Goal: Transaction & Acquisition: Obtain resource

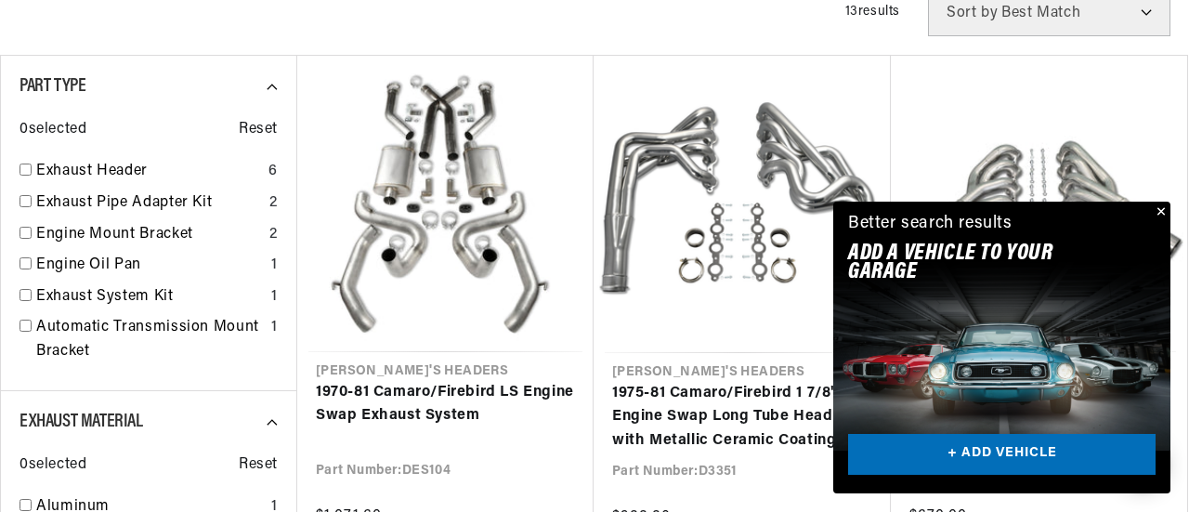
click at [1161, 210] on div "Close dialog FIND THE RIGHT PARTS Take our quick quiz using the button below, a…" at bounding box center [594, 256] width 1189 height 512
click at [1158, 208] on button "Close" at bounding box center [1157, 213] width 22 height 22
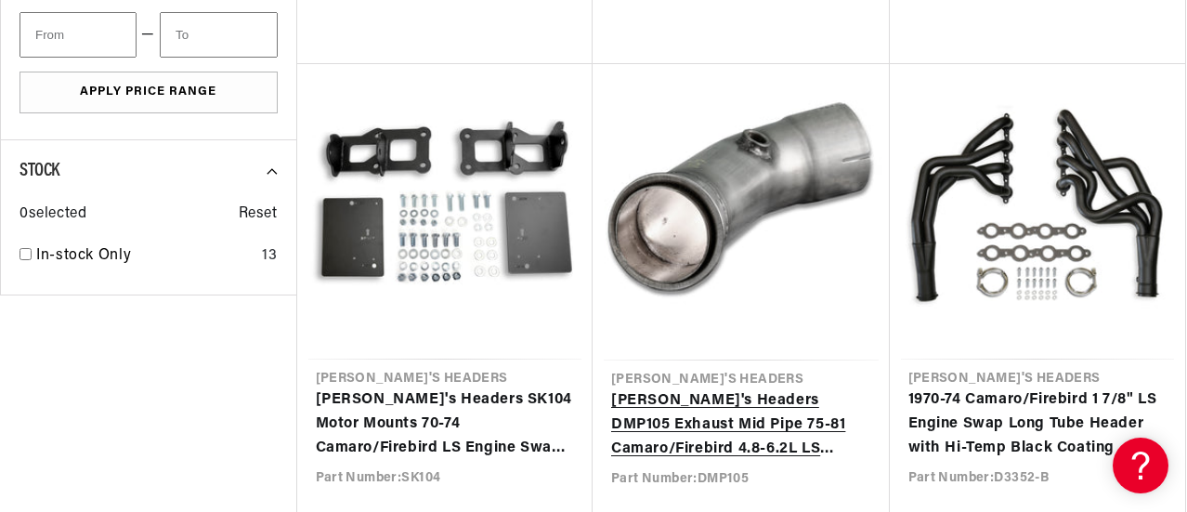
scroll to position [0, 2040]
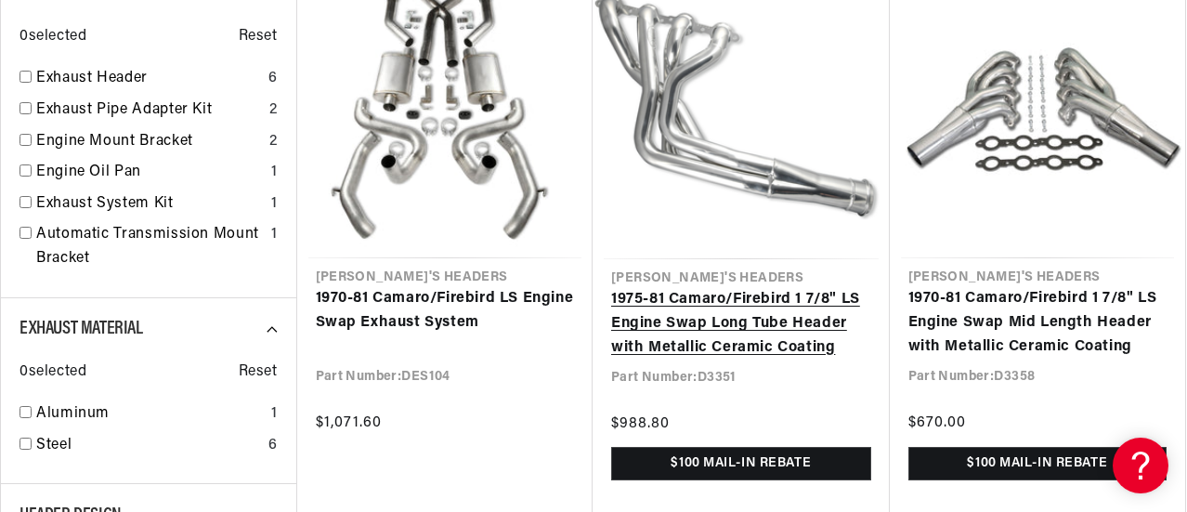
click at [768, 320] on link "1975-81 Camaro/Firebird 1 7/8" LS Engine Swap Long Tube Header with Metallic Ce…" at bounding box center [741, 324] width 260 height 72
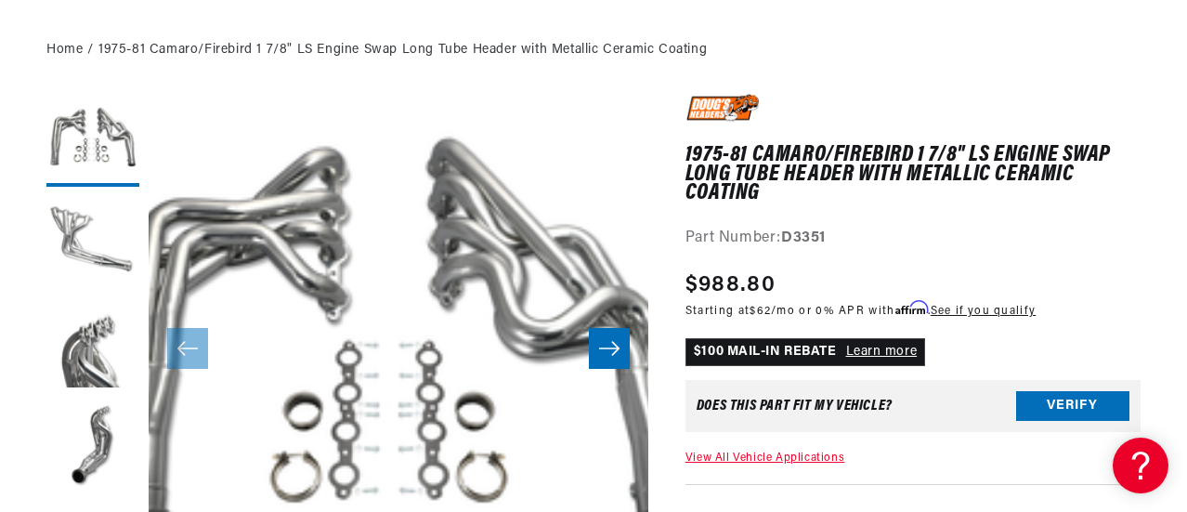
scroll to position [279, 0]
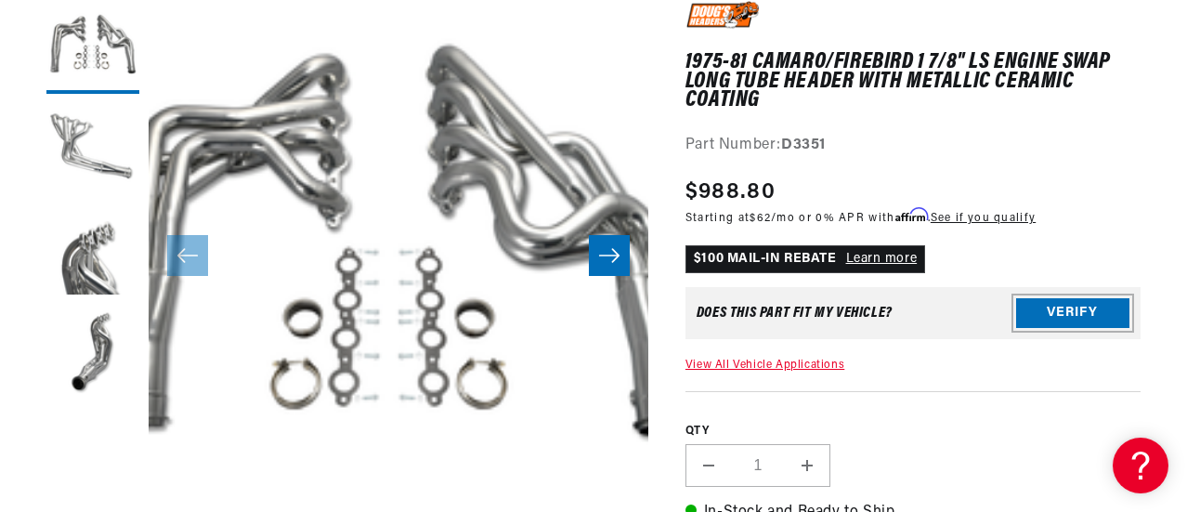
click at [1036, 306] on button "Verify" at bounding box center [1072, 313] width 113 height 30
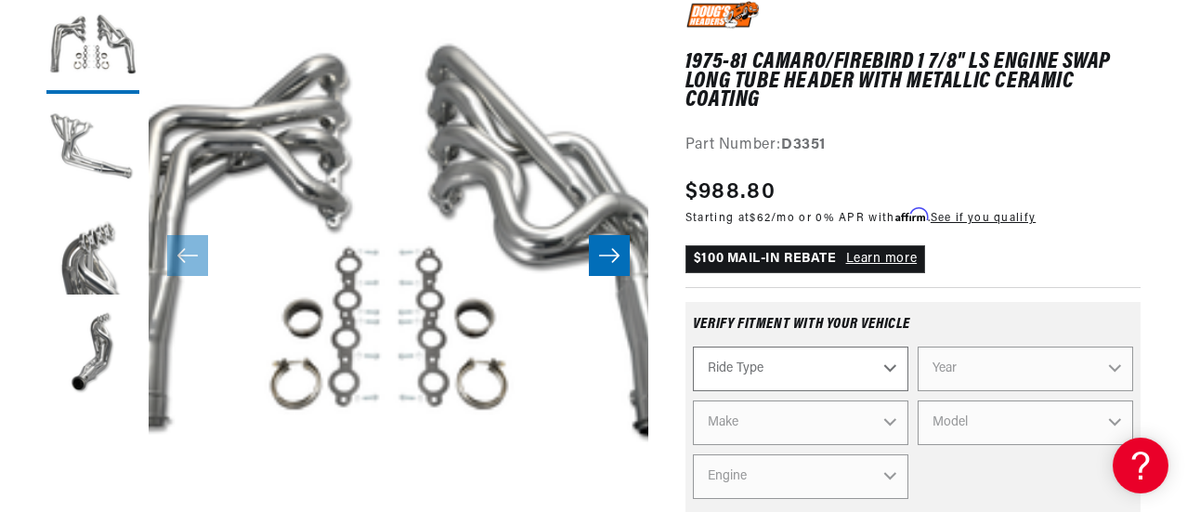
scroll to position [372, 0]
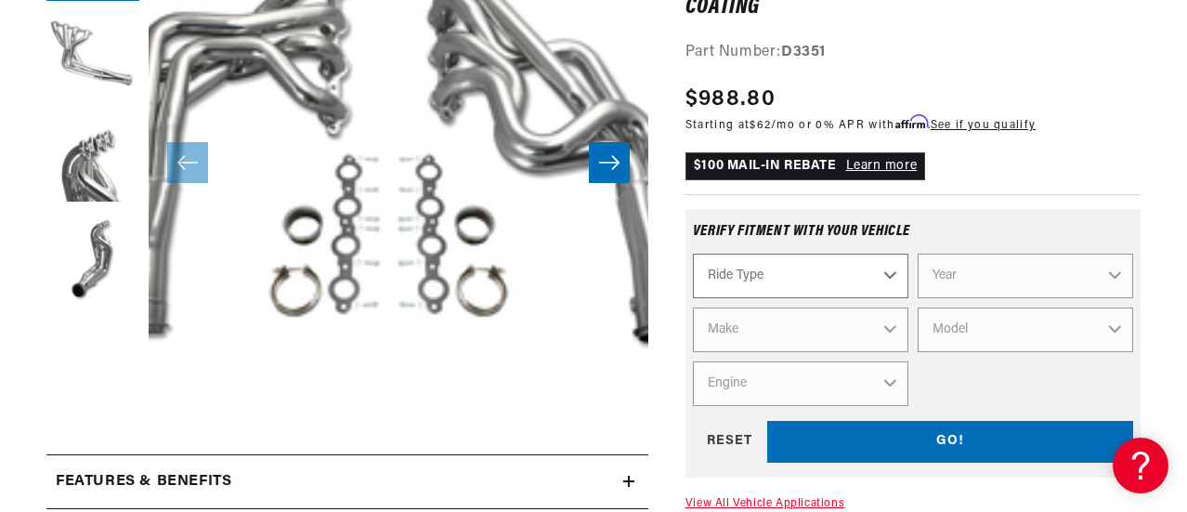
click at [762, 266] on select "Ride Type Automotive Agricultural Industrial Marine Motorcycle" at bounding box center [801, 276] width 216 height 45
select select "Automotive"
click at [693, 255] on select "Ride Type Automotive Agricultural Industrial Marine Motorcycle" at bounding box center [801, 276] width 216 height 45
select select "Automotive"
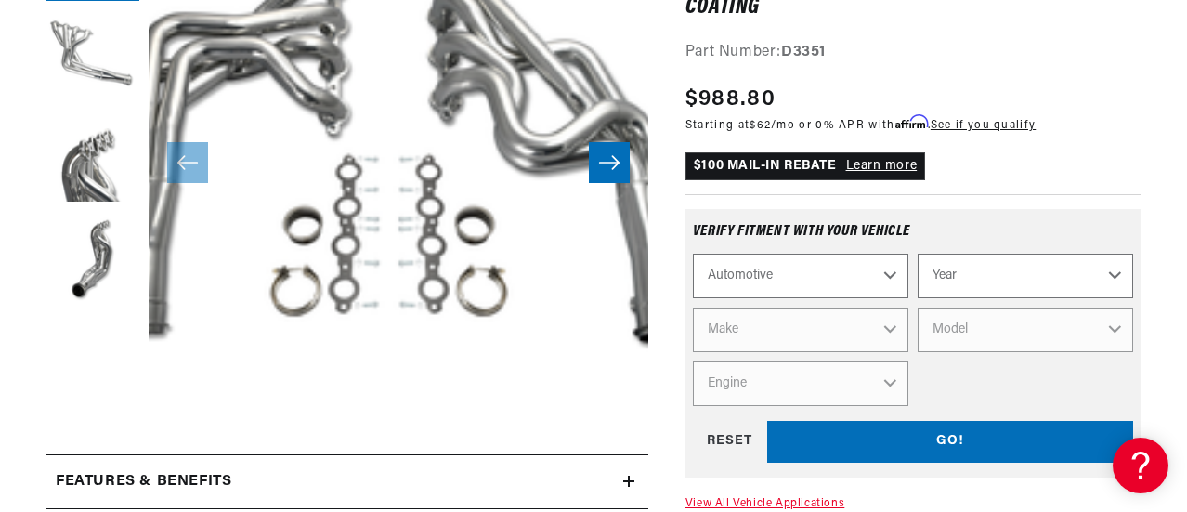
click at [975, 277] on select "Year [DATE] 2021 2020 2019 2018 2017 2016 2015 2014 2013 2012 2011 2010 2009 20…" at bounding box center [1026, 276] width 216 height 45
select select "1977"
click at [918, 255] on select "Year [DATE] 2021 2020 2019 2018 2017 2016 2015 2014 2013 2012 2011 2010 2009 20…" at bounding box center [1026, 276] width 216 height 45
select select "1977"
click at [818, 323] on select "Make Alfa Romeo American Motors Audi Avanti BMW Buick Cadillac Checker Chevrole…" at bounding box center [801, 330] width 216 height 45
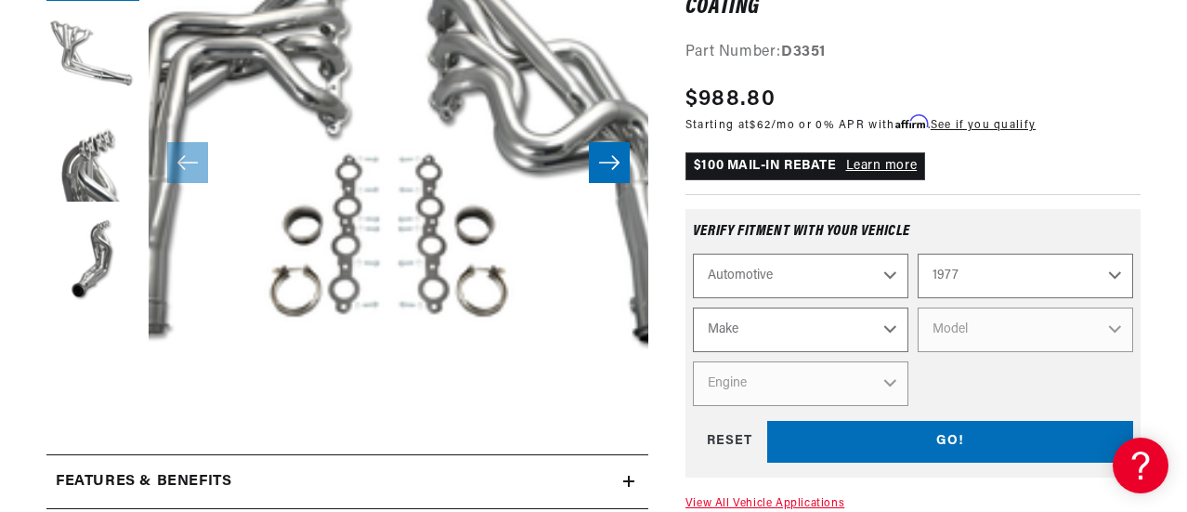
scroll to position [0, 2040]
select select "Pontiac"
click at [693, 308] on select "Make Alfa Romeo American Motors Audi Avanti BMW Buick Cadillac Checker Chevrole…" at bounding box center [801, 330] width 216 height 45
select select "Pontiac"
click at [955, 326] on select "Model [GEOGRAPHIC_DATA] Catalina Firebird Grand LeMans Grand Prix Grand Safari …" at bounding box center [1026, 330] width 216 height 45
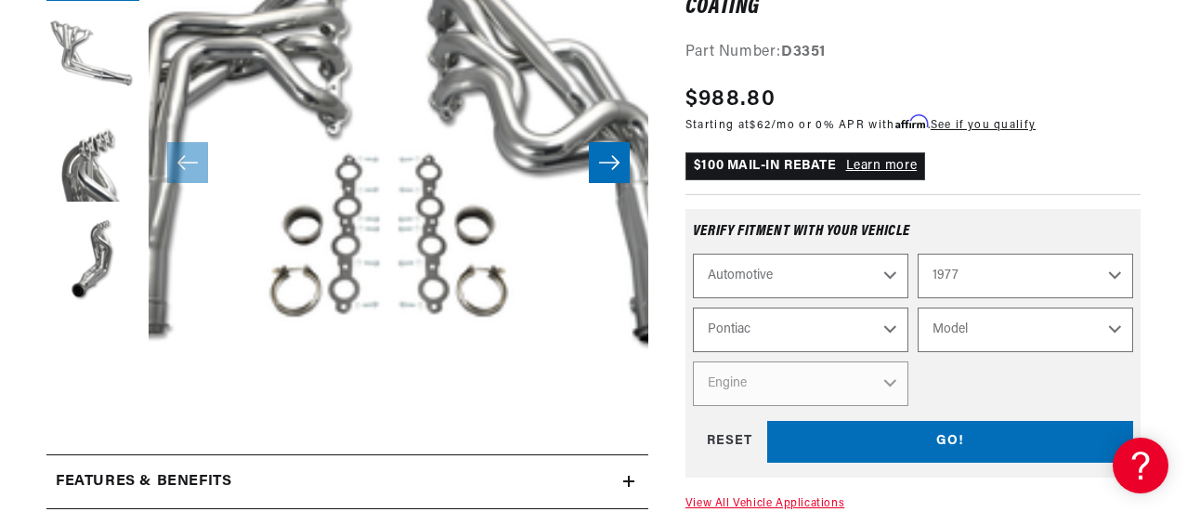
select select "Firebird"
click at [918, 308] on select "Model [GEOGRAPHIC_DATA] Catalina Firebird Grand LeMans Grand Prix Grand Safari …" at bounding box center [1026, 330] width 216 height 45
select select "Firebird"
click at [829, 381] on select "Engine 4.3L 4.4L 4.9L 5.0L 5.7L 6.6L 7.5L" at bounding box center [801, 383] width 216 height 45
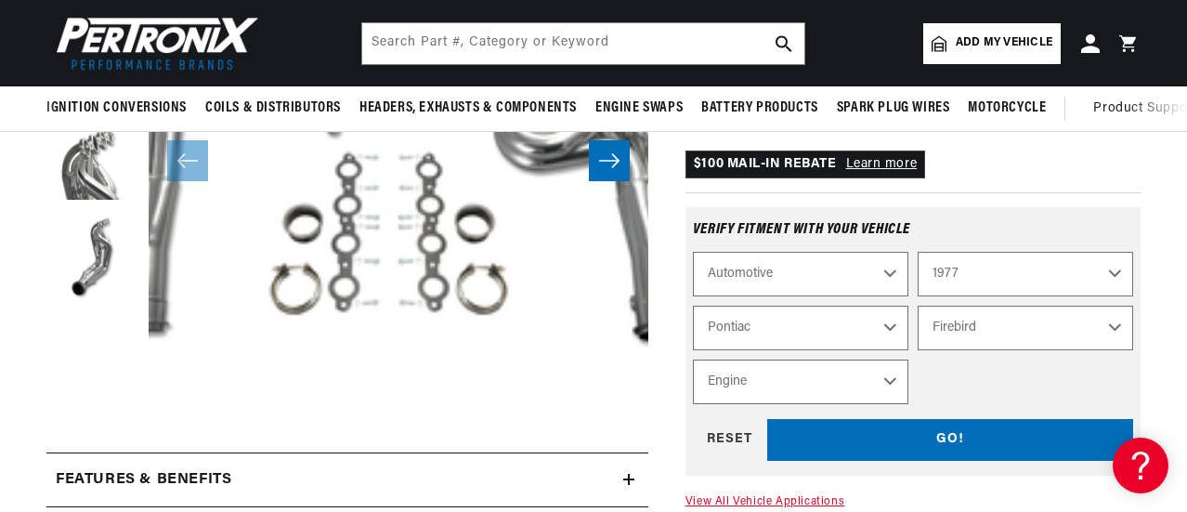
scroll to position [372, 0]
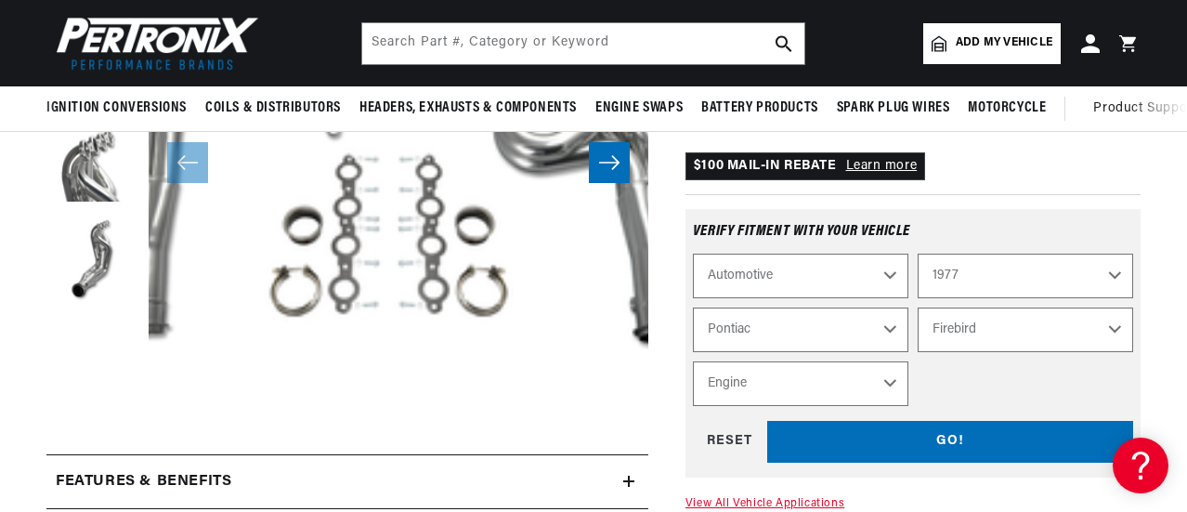
click at [788, 374] on select "Engine 4.3L 4.4L 4.9L 5.0L 5.7L 6.6L 7.5L" at bounding box center [801, 383] width 216 height 45
click at [1022, 178] on div "$100 MAIL-IN REBATE Learn more" at bounding box center [913, 166] width 455 height 28
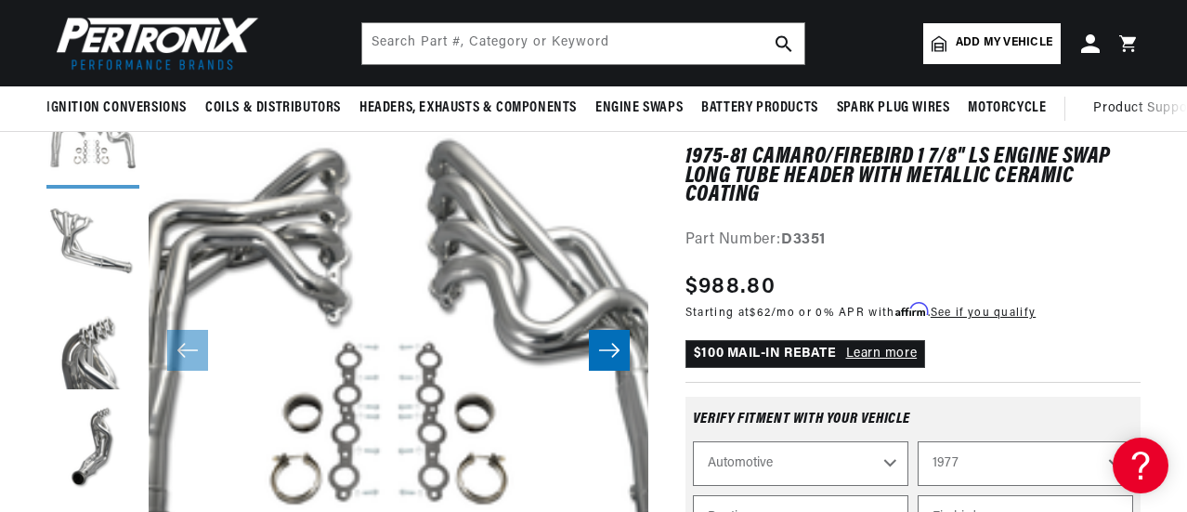
scroll to position [186, 0]
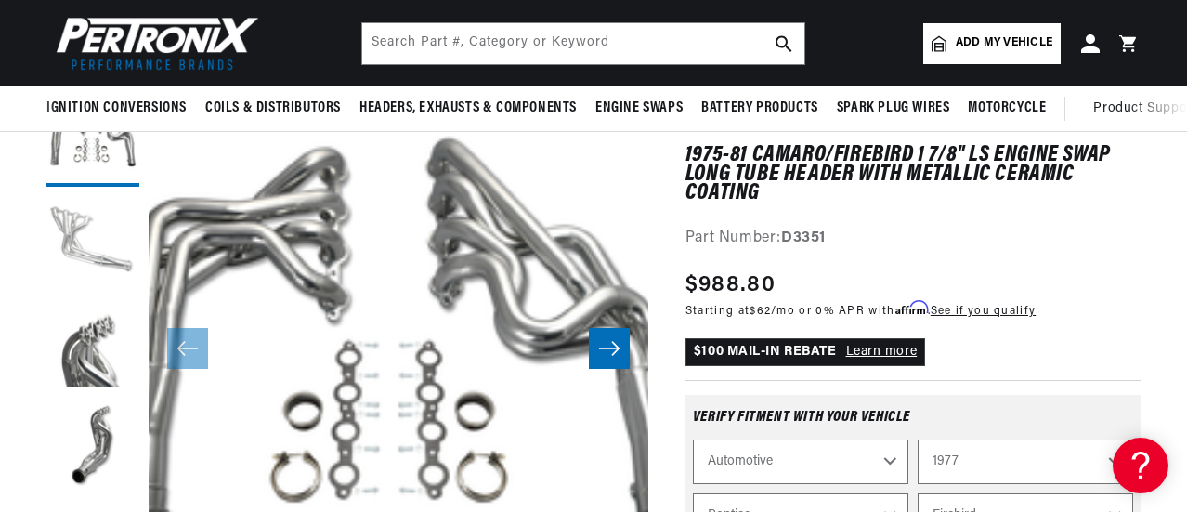
click at [82, 216] on button "Load image 2 in gallery view" at bounding box center [92, 242] width 93 height 93
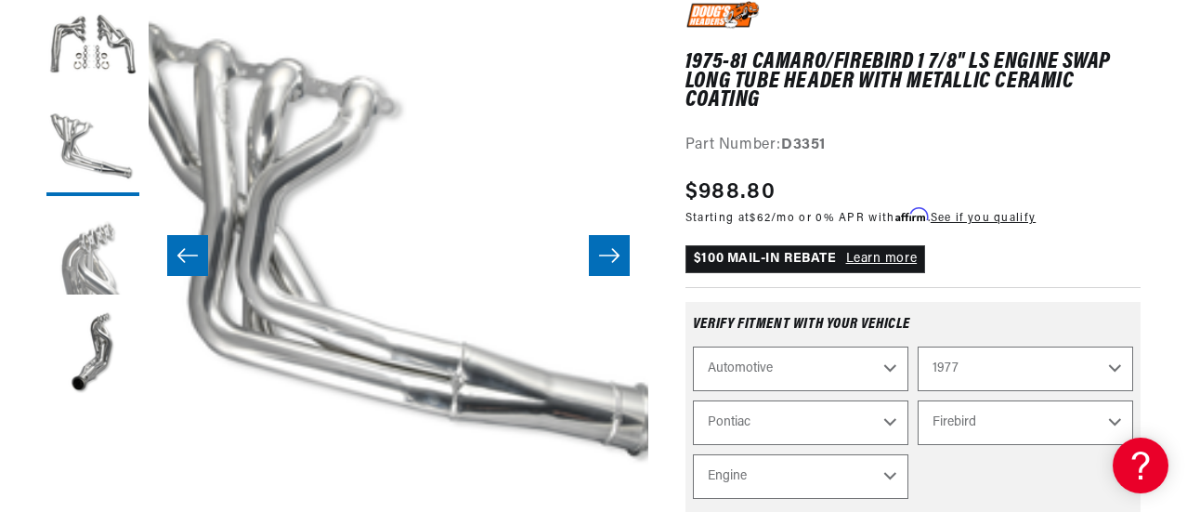
scroll to position [0, 2040]
click at [71, 162] on button "Load image 2 in gallery view" at bounding box center [92, 149] width 93 height 93
click at [77, 254] on button "Load image 3 in gallery view" at bounding box center [92, 251] width 93 height 93
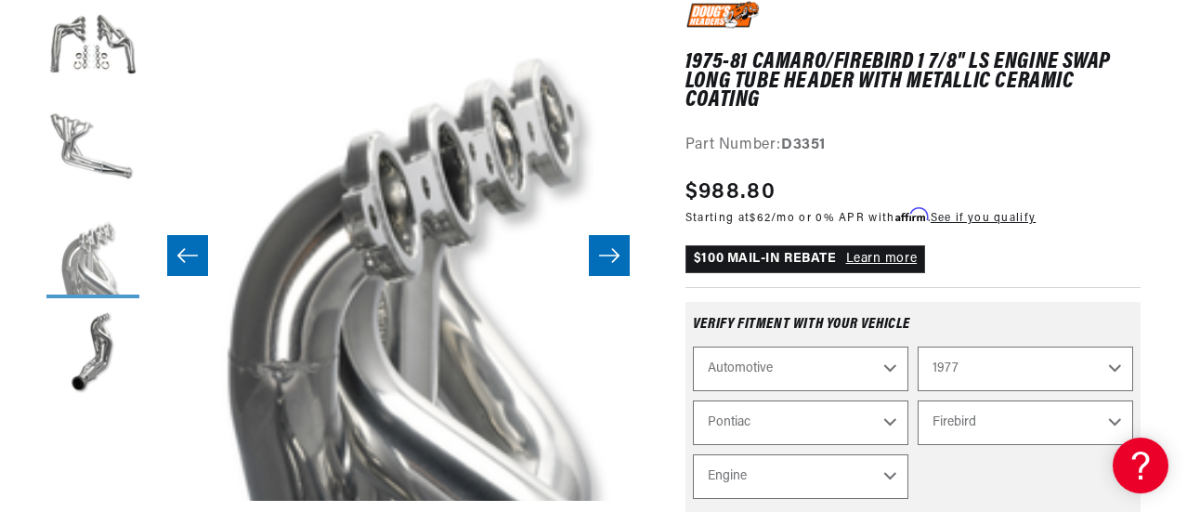
scroll to position [0, 999]
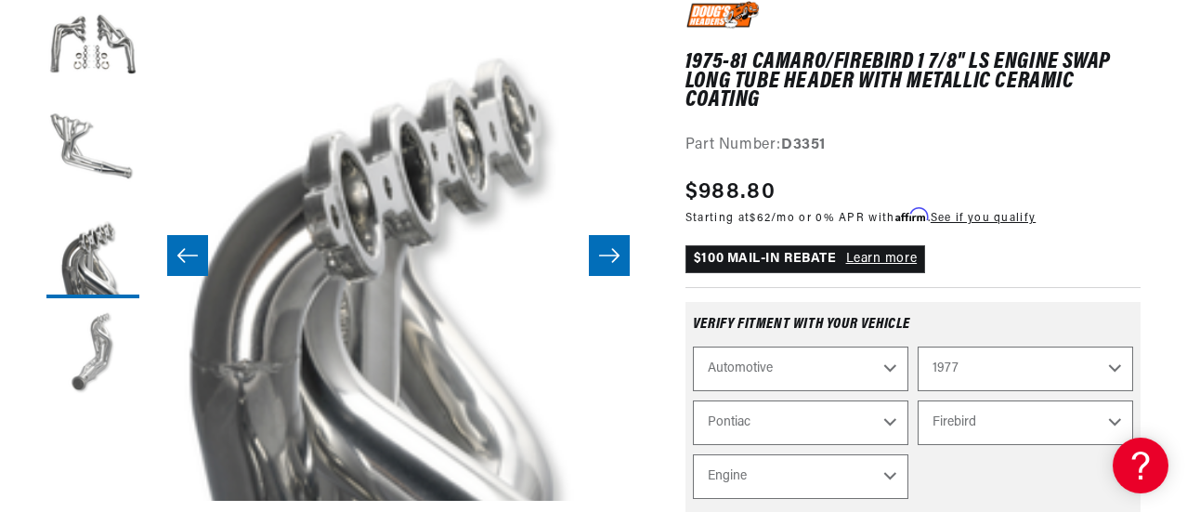
click at [92, 329] on button "Load image 4 in gallery view" at bounding box center [92, 354] width 93 height 93
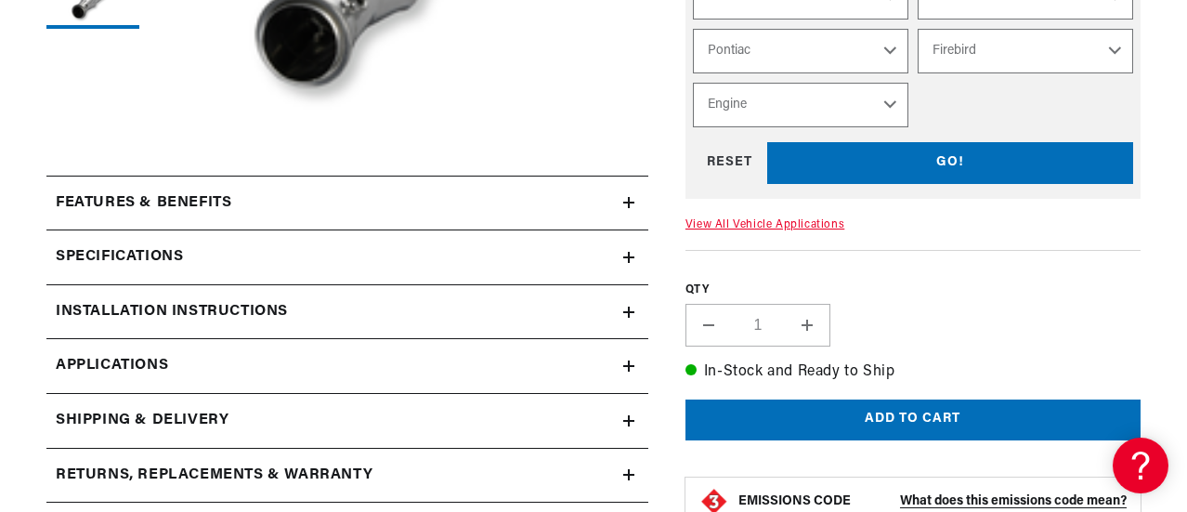
scroll to position [743, 0]
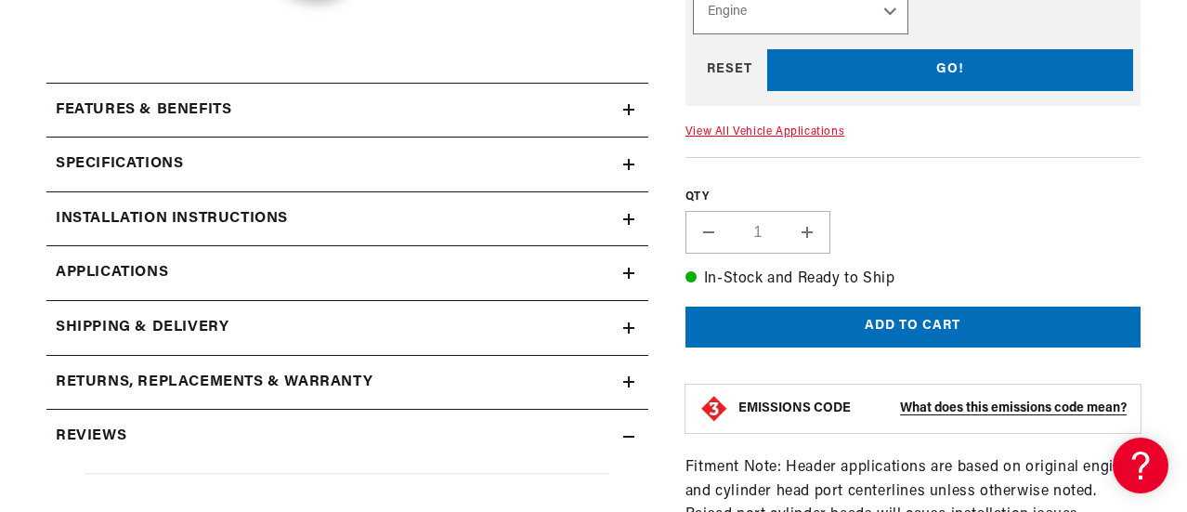
click at [203, 230] on h2 "Installation instructions" at bounding box center [172, 219] width 232 height 24
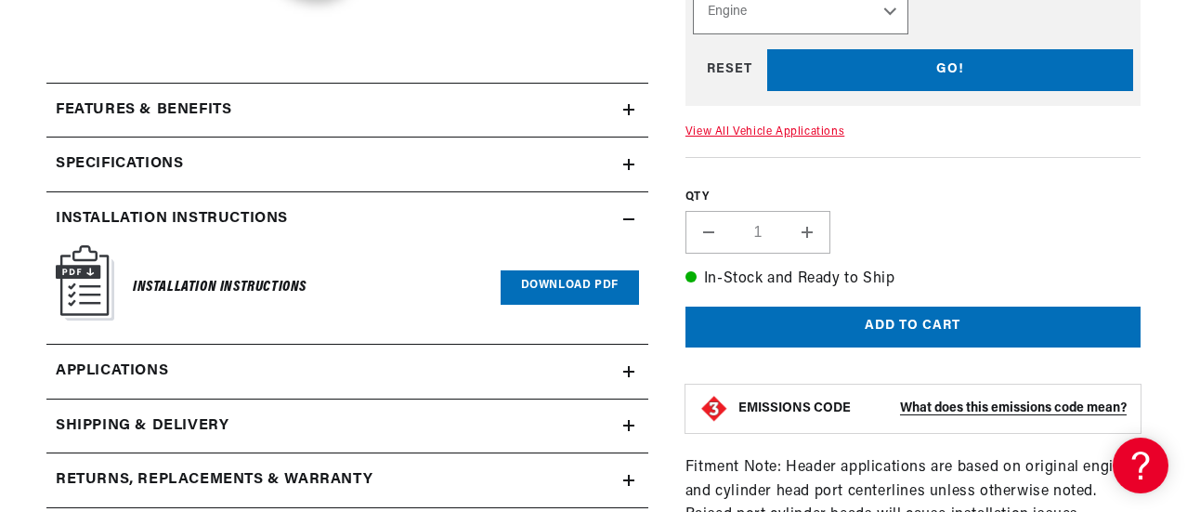
click at [528, 285] on link "Download PDF" at bounding box center [570, 287] width 138 height 34
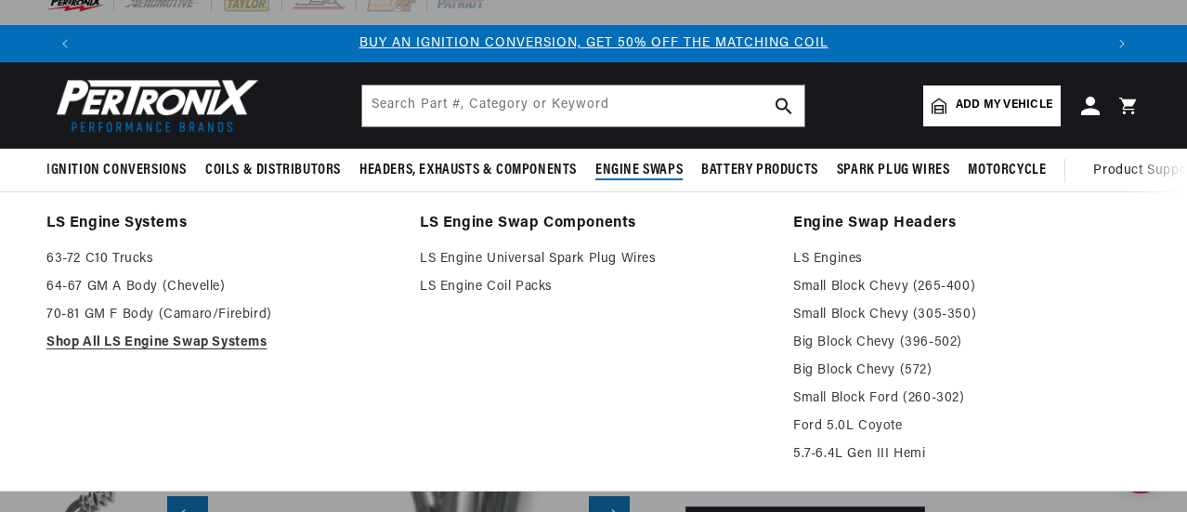
scroll to position [0, 0]
